Goal: Information Seeking & Learning: Learn about a topic

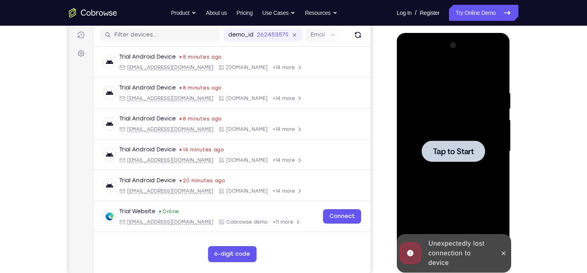
click at [506, 253] on icon at bounding box center [504, 253] width 6 height 6
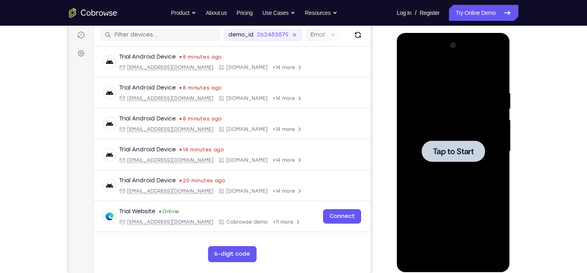
click at [473, 159] on div at bounding box center [453, 151] width 63 height 21
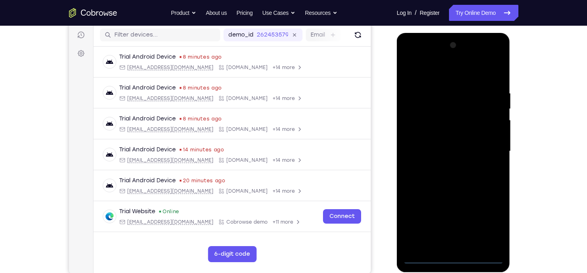
scroll to position [105, 0]
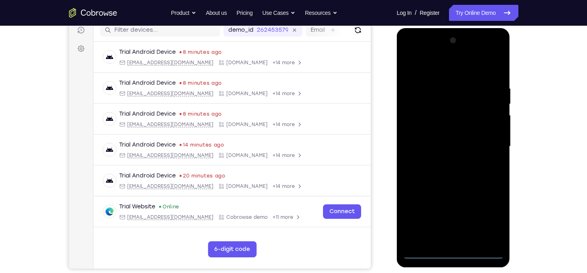
click at [454, 252] on div at bounding box center [453, 146] width 101 height 225
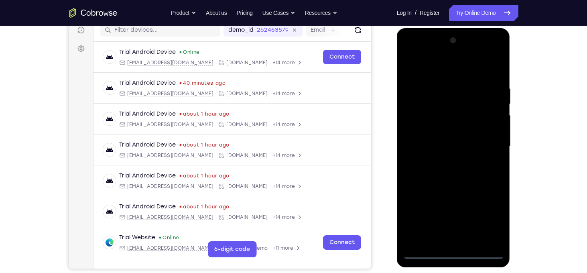
click at [481, 216] on div at bounding box center [453, 146] width 101 height 225
click at [492, 217] on div at bounding box center [453, 146] width 101 height 225
click at [416, 71] on div at bounding box center [453, 146] width 101 height 225
click at [485, 147] on div at bounding box center [453, 146] width 101 height 225
click at [446, 162] on div at bounding box center [453, 146] width 101 height 225
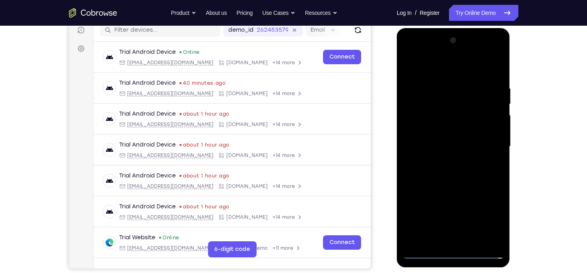
click at [448, 136] on div at bounding box center [453, 146] width 101 height 225
click at [447, 131] on div at bounding box center [453, 146] width 101 height 225
click at [453, 149] on div at bounding box center [453, 146] width 101 height 225
click at [463, 181] on div at bounding box center [453, 146] width 101 height 225
click at [440, 179] on div at bounding box center [453, 146] width 101 height 225
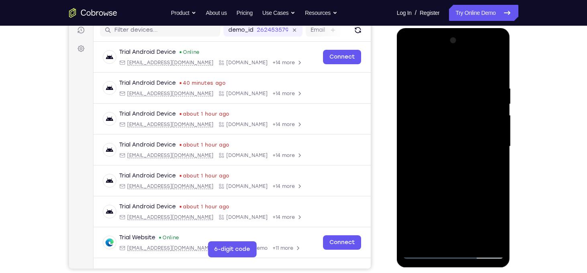
click at [440, 179] on div at bounding box center [453, 146] width 101 height 225
click at [445, 94] on div at bounding box center [453, 146] width 101 height 225
drag, startPoint x: 499, startPoint y: 143, endPoint x: 346, endPoint y: 134, distance: 152.4
click at [397, 134] on html "Online web based iOS Simulators and Android Emulators. Run iPhone, iPad, Mobile…" at bounding box center [454, 148] width 114 height 241
click at [493, 136] on div at bounding box center [453, 146] width 101 height 225
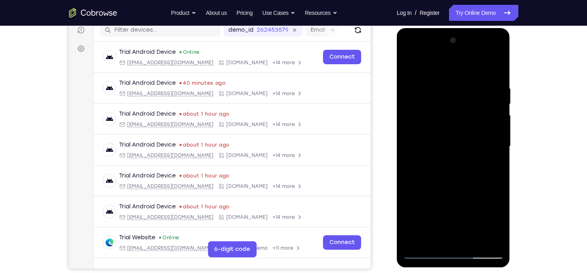
click at [496, 134] on div at bounding box center [453, 146] width 101 height 225
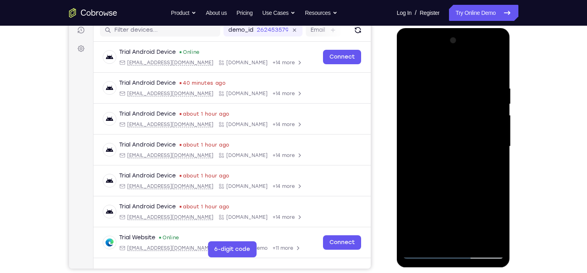
click at [496, 134] on div at bounding box center [453, 146] width 101 height 225
click at [412, 150] on div at bounding box center [453, 146] width 101 height 225
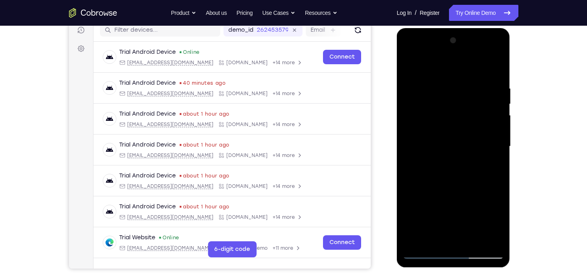
click at [412, 150] on div at bounding box center [453, 146] width 101 height 225
click at [410, 144] on div at bounding box center [453, 146] width 101 height 225
click at [495, 134] on div at bounding box center [453, 146] width 101 height 225
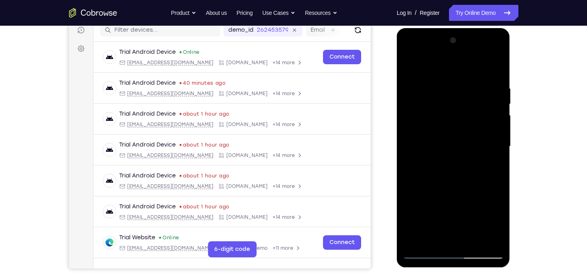
click at [495, 134] on div at bounding box center [453, 146] width 101 height 225
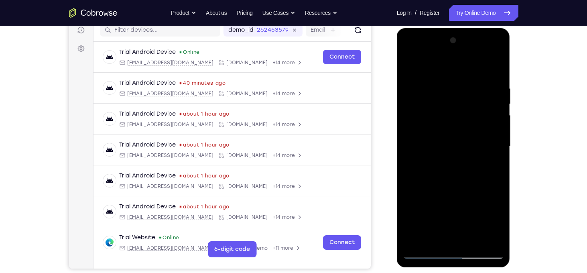
click at [495, 134] on div at bounding box center [453, 146] width 101 height 225
click at [496, 134] on div at bounding box center [453, 146] width 101 height 225
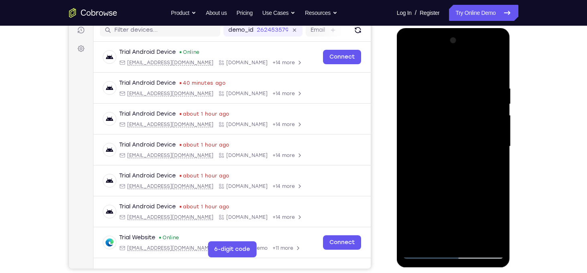
click at [496, 134] on div at bounding box center [453, 146] width 101 height 225
click at [495, 134] on div at bounding box center [453, 146] width 101 height 225
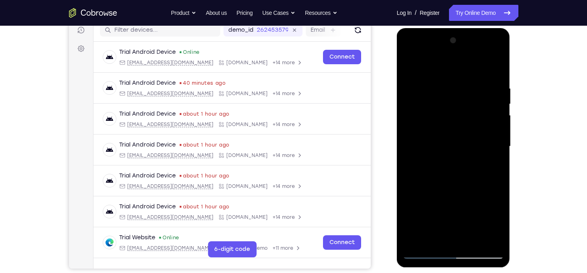
click at [495, 134] on div at bounding box center [453, 146] width 101 height 225
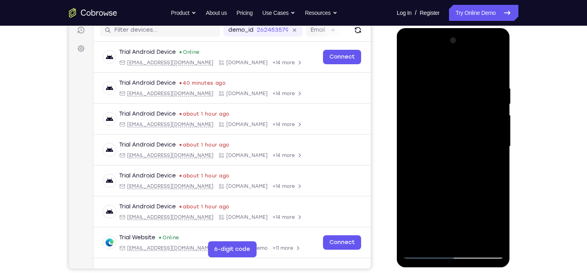
click at [495, 134] on div at bounding box center [453, 146] width 101 height 225
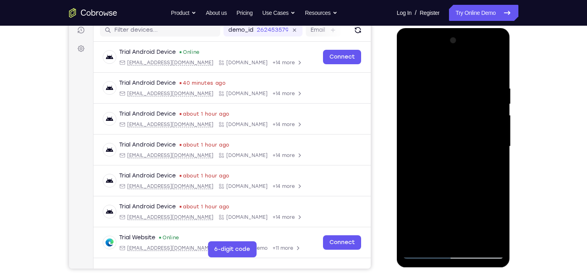
click at [495, 134] on div at bounding box center [453, 146] width 101 height 225
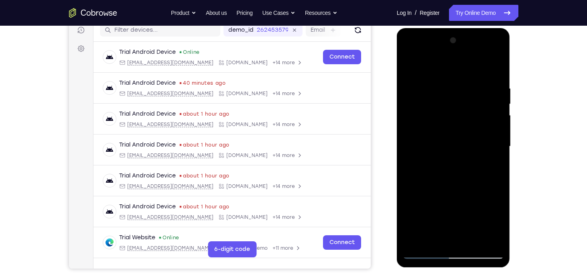
click at [495, 134] on div at bounding box center [453, 146] width 101 height 225
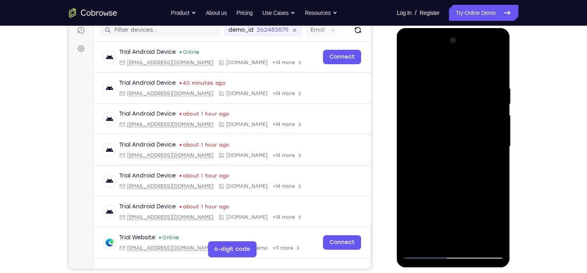
click at [495, 134] on div at bounding box center [453, 146] width 101 height 225
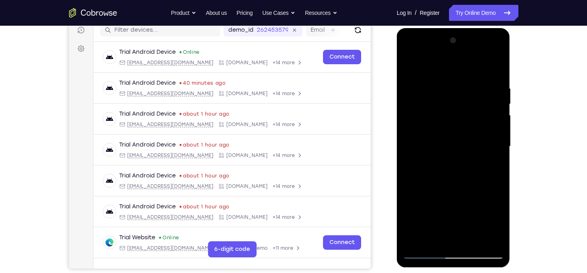
click at [495, 134] on div at bounding box center [453, 146] width 101 height 225
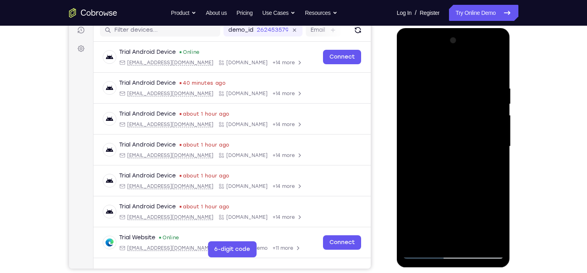
click at [495, 134] on div at bounding box center [453, 146] width 101 height 225
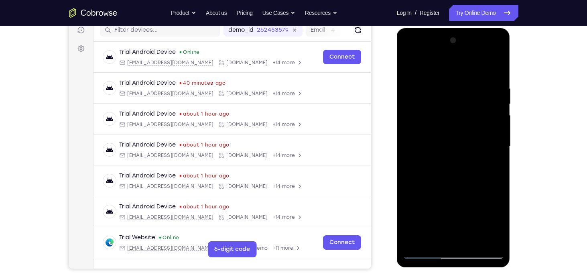
click at [495, 134] on div at bounding box center [453, 146] width 101 height 225
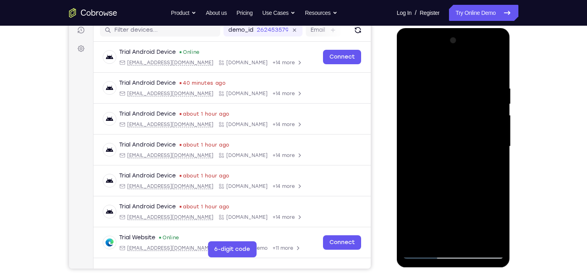
click at [495, 134] on div at bounding box center [453, 146] width 101 height 225
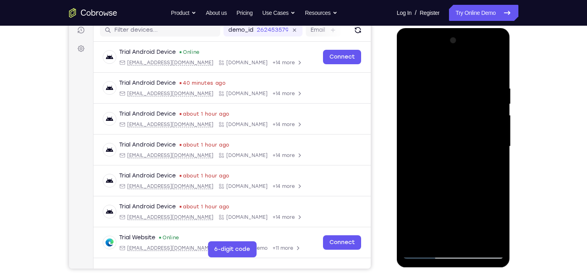
click at [495, 134] on div at bounding box center [453, 146] width 101 height 225
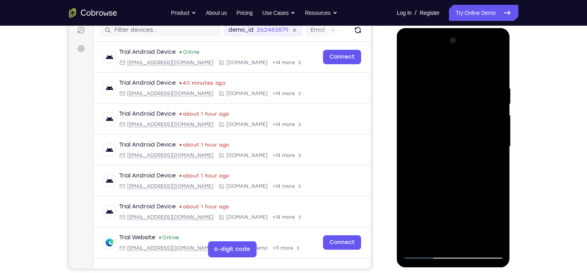
click at [495, 134] on div at bounding box center [453, 146] width 101 height 225
click at [497, 67] on div at bounding box center [453, 146] width 101 height 225
drag, startPoint x: 468, startPoint y: 187, endPoint x: 480, endPoint y: 135, distance: 53.6
click at [480, 135] on div at bounding box center [453, 146] width 101 height 225
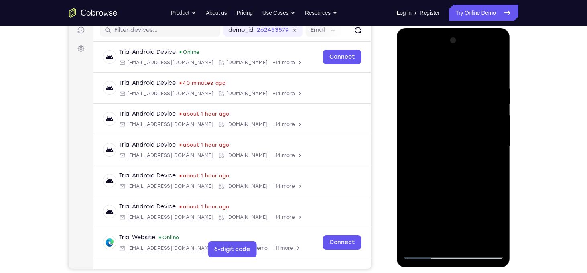
click at [473, 137] on div at bounding box center [453, 146] width 101 height 225
click at [498, 132] on div at bounding box center [453, 146] width 101 height 225
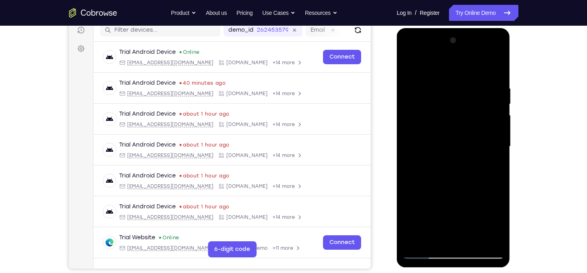
click at [498, 132] on div at bounding box center [453, 146] width 101 height 225
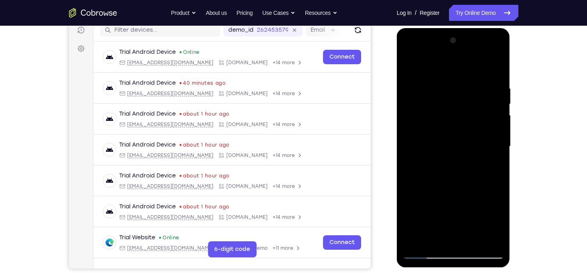
click at [498, 132] on div at bounding box center [453, 146] width 101 height 225
drag, startPoint x: 471, startPoint y: 176, endPoint x: 479, endPoint y: 66, distance: 110.7
click at [479, 66] on div at bounding box center [453, 146] width 101 height 225
drag, startPoint x: 489, startPoint y: 168, endPoint x: 497, endPoint y: 50, distance: 118.3
click at [497, 50] on div at bounding box center [453, 146] width 101 height 225
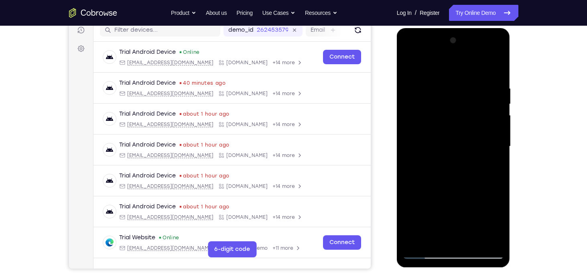
drag, startPoint x: 477, startPoint y: 189, endPoint x: 492, endPoint y: 75, distance: 114.3
click at [492, 75] on div at bounding box center [453, 146] width 101 height 225
click at [485, 172] on div at bounding box center [453, 146] width 101 height 225
drag, startPoint x: 485, startPoint y: 172, endPoint x: 481, endPoint y: 87, distance: 85.2
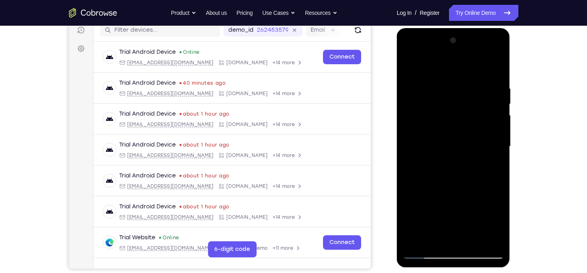
click at [481, 87] on div at bounding box center [453, 146] width 101 height 225
click at [500, 90] on div at bounding box center [453, 146] width 101 height 225
drag, startPoint x: 476, startPoint y: 163, endPoint x: 489, endPoint y: 43, distance: 120.7
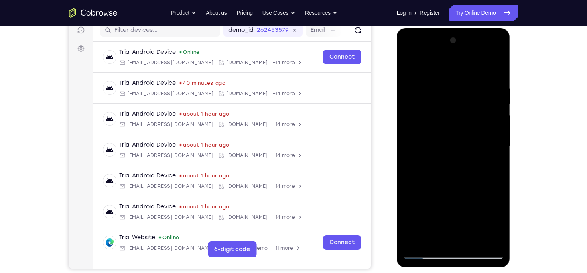
click at [489, 43] on div at bounding box center [453, 146] width 101 height 225
drag, startPoint x: 501, startPoint y: 195, endPoint x: 500, endPoint y: 74, distance: 120.9
click at [500, 74] on div at bounding box center [453, 146] width 101 height 225
drag, startPoint x: 484, startPoint y: 179, endPoint x: 477, endPoint y: 60, distance: 119.4
click at [477, 60] on div at bounding box center [453, 146] width 101 height 225
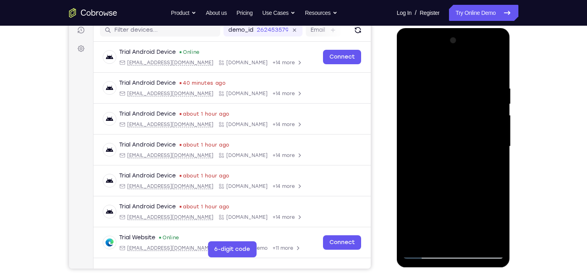
click at [481, 147] on div at bounding box center [453, 146] width 101 height 225
click at [411, 177] on div at bounding box center [453, 146] width 101 height 225
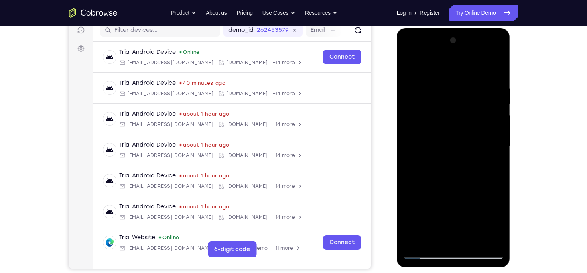
drag, startPoint x: 481, startPoint y: 172, endPoint x: 483, endPoint y: 64, distance: 108.0
click at [483, 64] on div at bounding box center [453, 146] width 101 height 225
drag, startPoint x: 479, startPoint y: 183, endPoint x: 479, endPoint y: 135, distance: 48.2
click at [479, 135] on div at bounding box center [453, 146] width 101 height 225
click at [412, 197] on div at bounding box center [453, 146] width 101 height 225
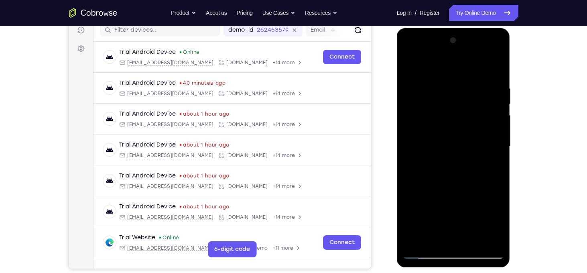
click at [499, 123] on div at bounding box center [453, 146] width 101 height 225
drag, startPoint x: 480, startPoint y: 211, endPoint x: 485, endPoint y: 56, distance: 155.1
click at [485, 56] on div at bounding box center [453, 146] width 101 height 225
click at [411, 201] on div at bounding box center [453, 146] width 101 height 225
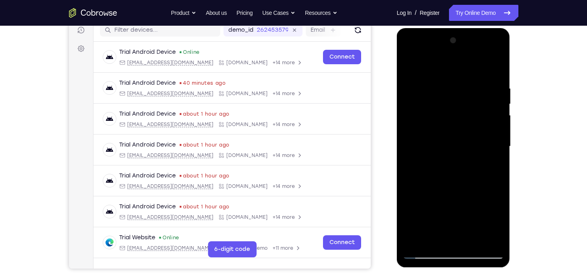
click at [422, 87] on div at bounding box center [453, 146] width 101 height 225
drag, startPoint x: 459, startPoint y: 119, endPoint x: 442, endPoint y: 249, distance: 130.8
click at [442, 249] on div at bounding box center [453, 146] width 101 height 225
drag, startPoint x: 462, startPoint y: 116, endPoint x: 451, endPoint y: 293, distance: 177.8
click at [451, 269] on html "Online web based iOS Simulators and Android Emulators. Run iPhone, iPad, Mobile…" at bounding box center [454, 148] width 114 height 241
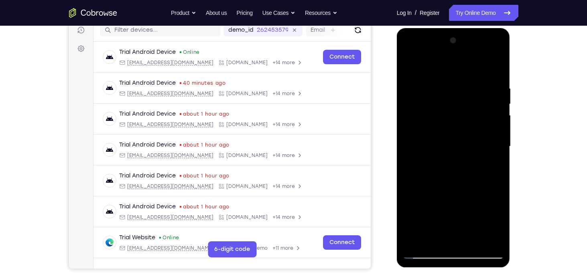
click at [430, 185] on div at bounding box center [453, 146] width 101 height 225
click at [410, 67] on div at bounding box center [453, 146] width 101 height 225
drag, startPoint x: 463, startPoint y: 106, endPoint x: 460, endPoint y: 290, distance: 183.5
click at [460, 269] on html "Online web based iOS Simulators and Android Emulators. Run iPhone, iPad, Mobile…" at bounding box center [454, 148] width 114 height 241
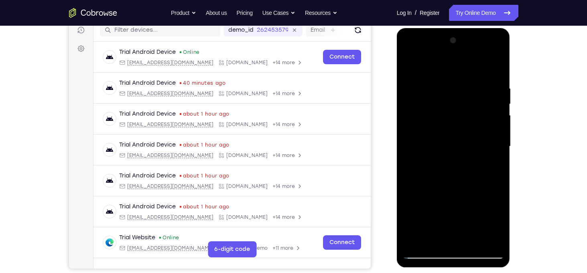
click at [475, 241] on div at bounding box center [453, 146] width 101 height 225
click at [473, 188] on div at bounding box center [453, 146] width 101 height 225
click at [412, 65] on div at bounding box center [453, 146] width 101 height 225
click at [489, 151] on div at bounding box center [453, 146] width 101 height 225
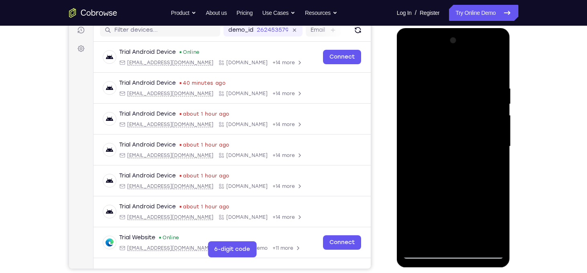
click at [471, 88] on div at bounding box center [453, 146] width 101 height 225
click at [490, 112] on div at bounding box center [453, 146] width 101 height 225
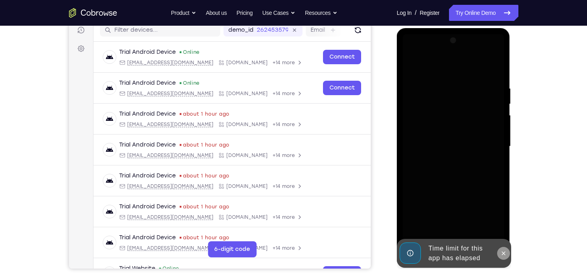
click at [503, 252] on icon at bounding box center [504, 253] width 6 height 6
